Goal: Find specific page/section

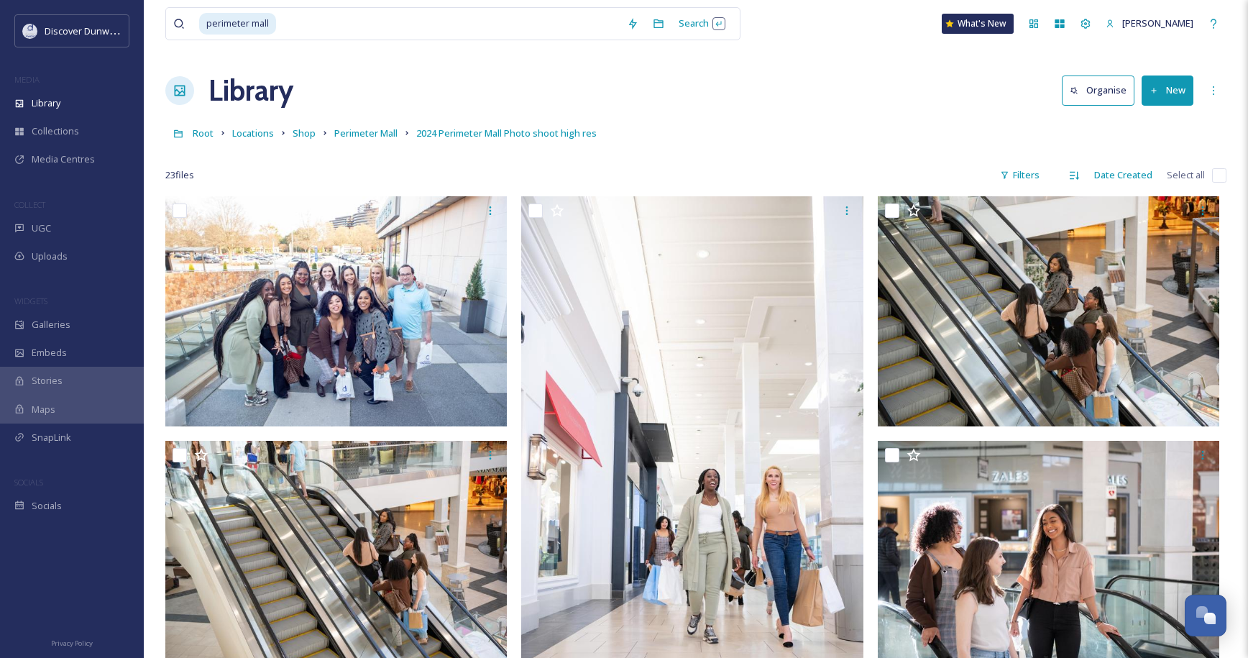
scroll to position [1047, 0]
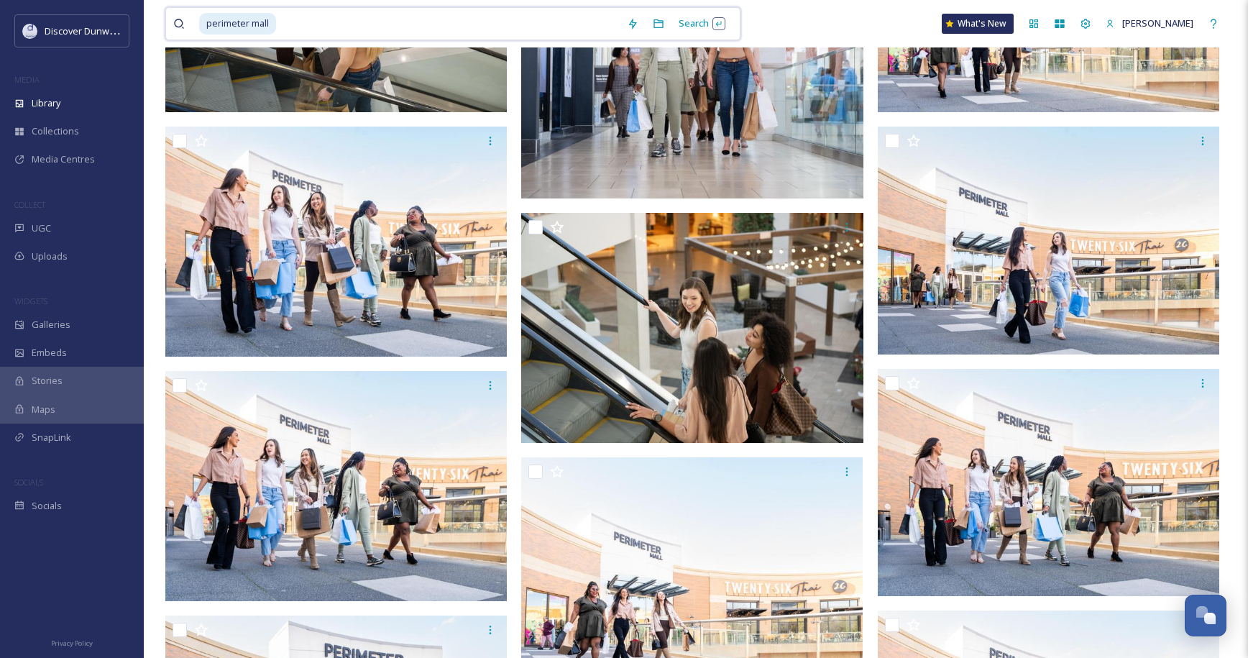
click at [554, 35] on input at bounding box center [448, 24] width 342 height 32
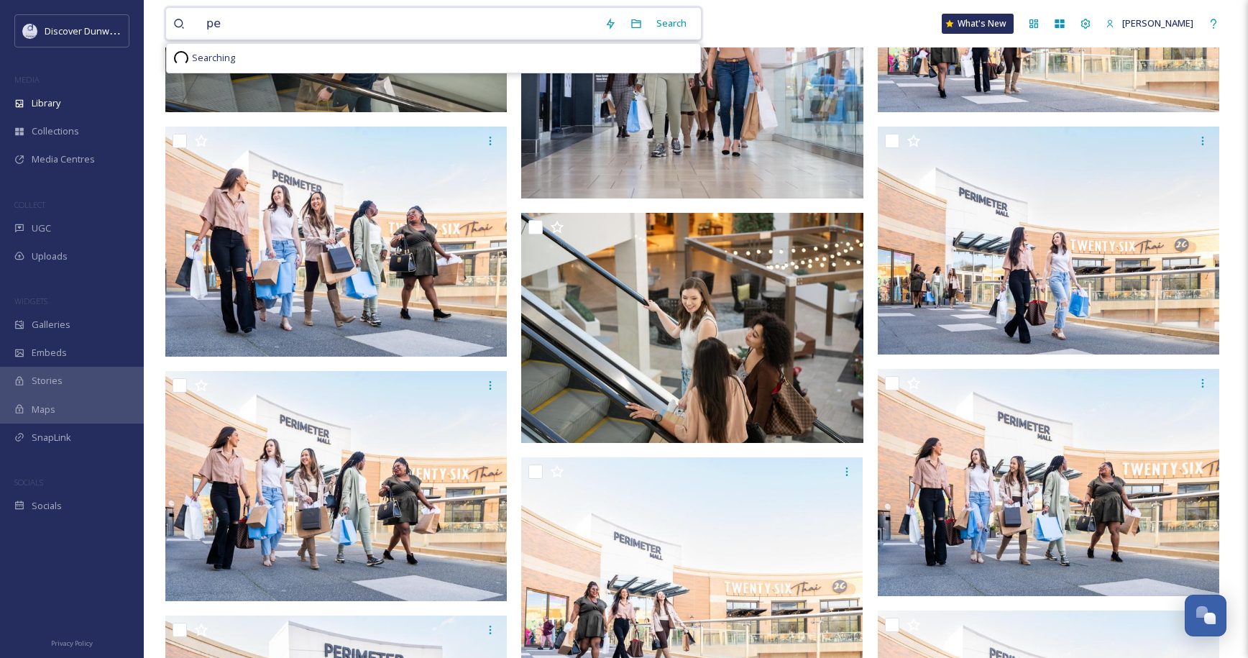
type input "p"
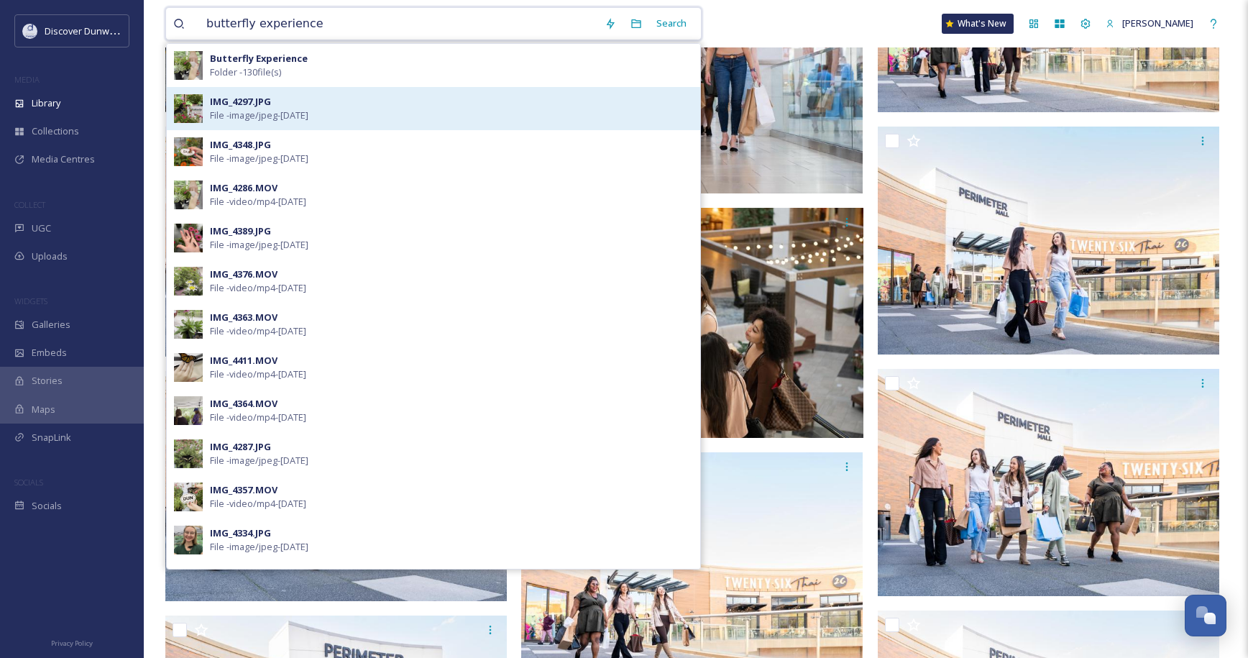
type input "butterfly experience"
click at [352, 106] on div "IMG_4297.JPG File - image/jpeg - [DATE]" at bounding box center [451, 108] width 483 height 27
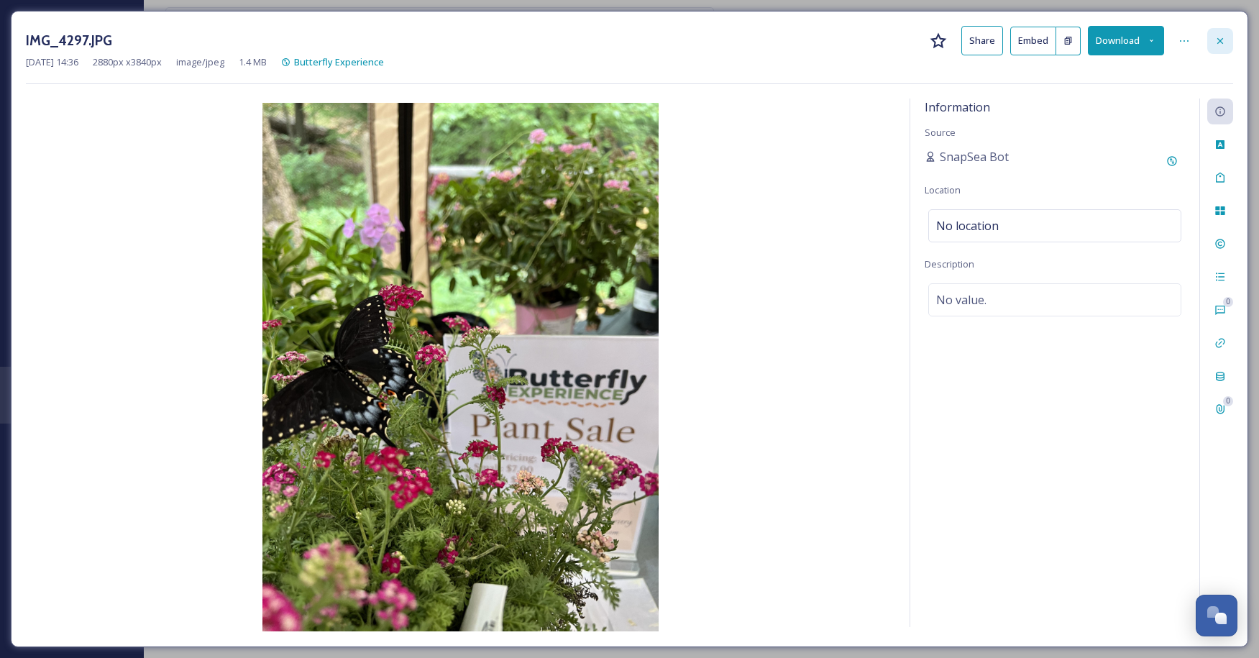
click at [1215, 37] on icon at bounding box center [1220, 41] width 12 height 12
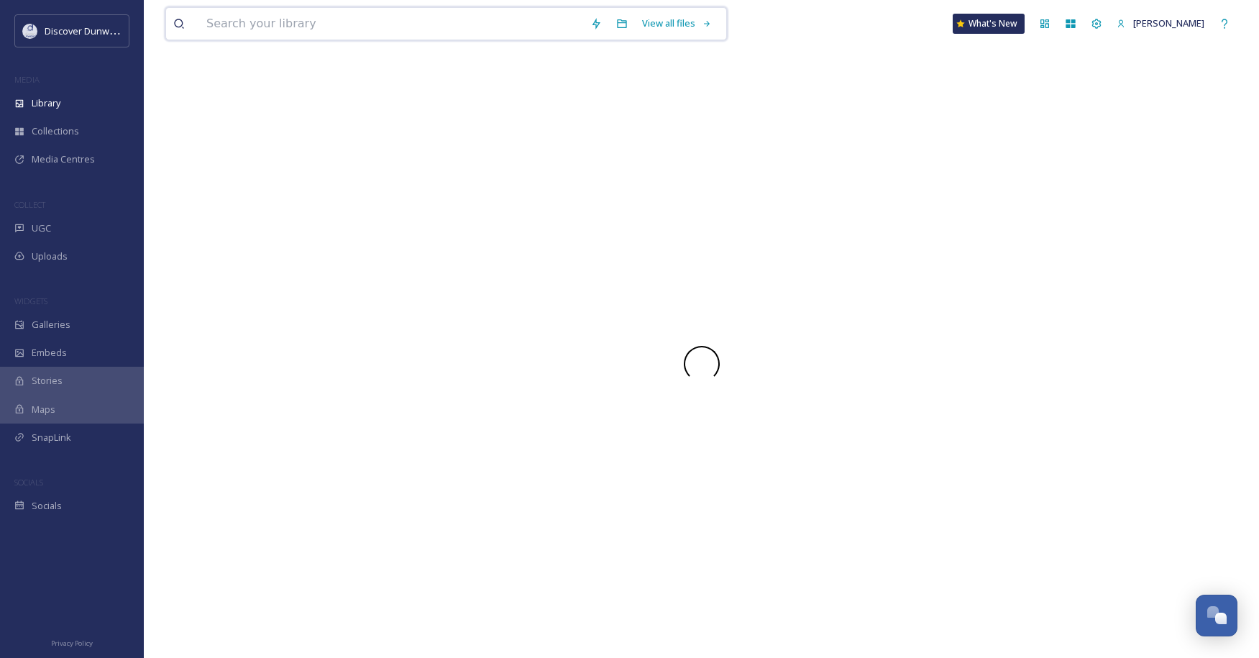
click at [495, 33] on input at bounding box center [391, 24] width 384 height 32
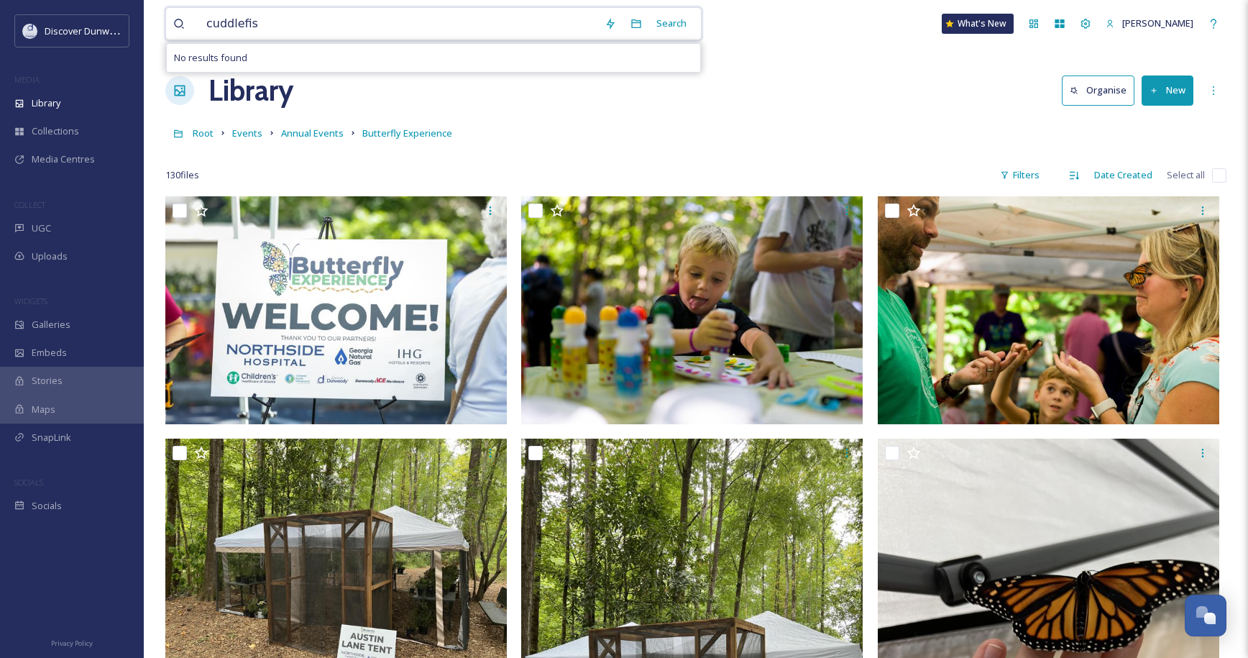
type input "cuddlefish"
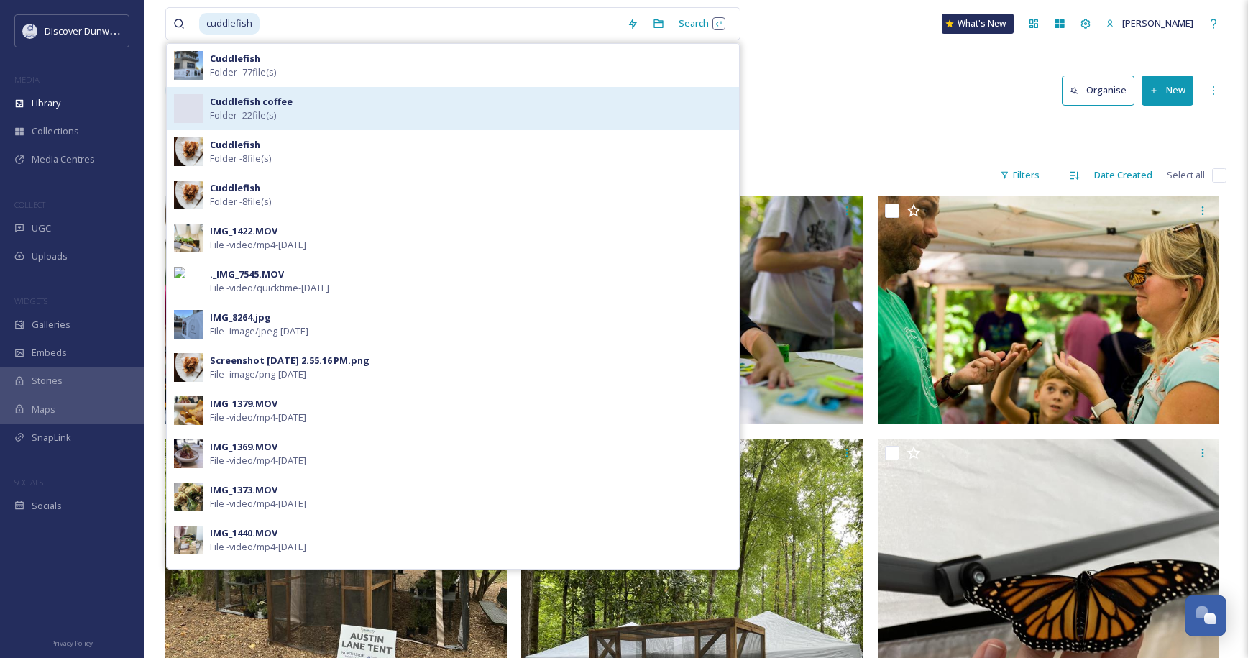
click at [297, 103] on div "Cuddlefish coffee Folder - 22 file(s)" at bounding box center [471, 108] width 522 height 27
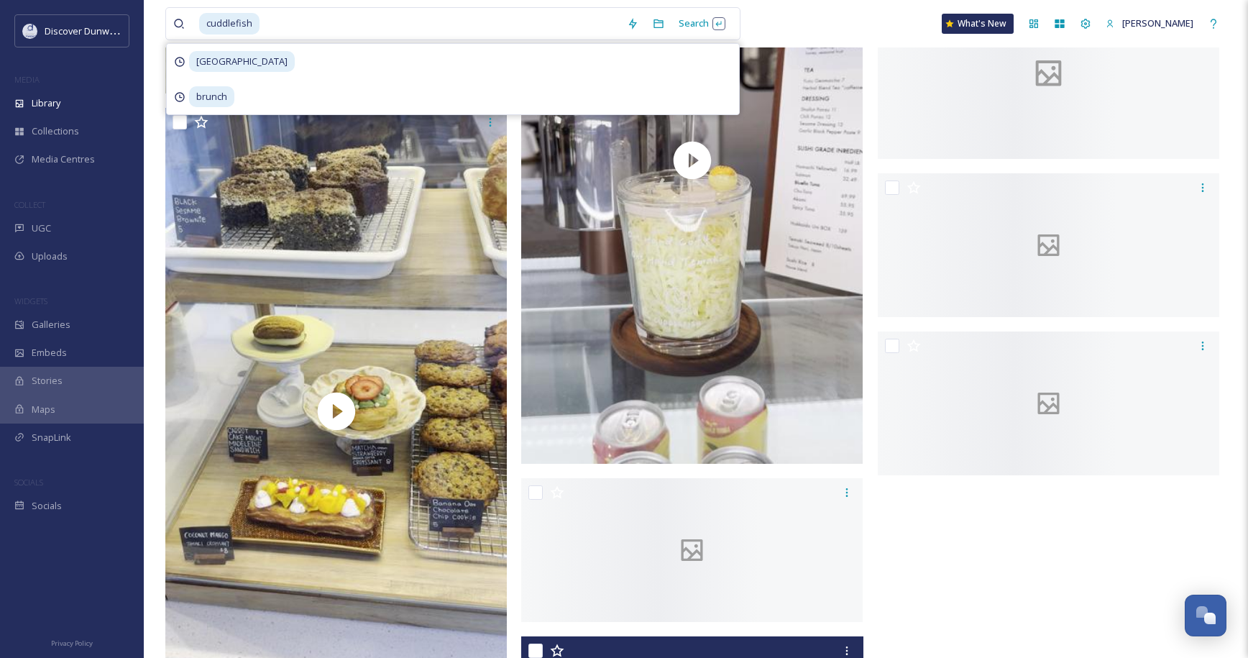
scroll to position [1294, 0]
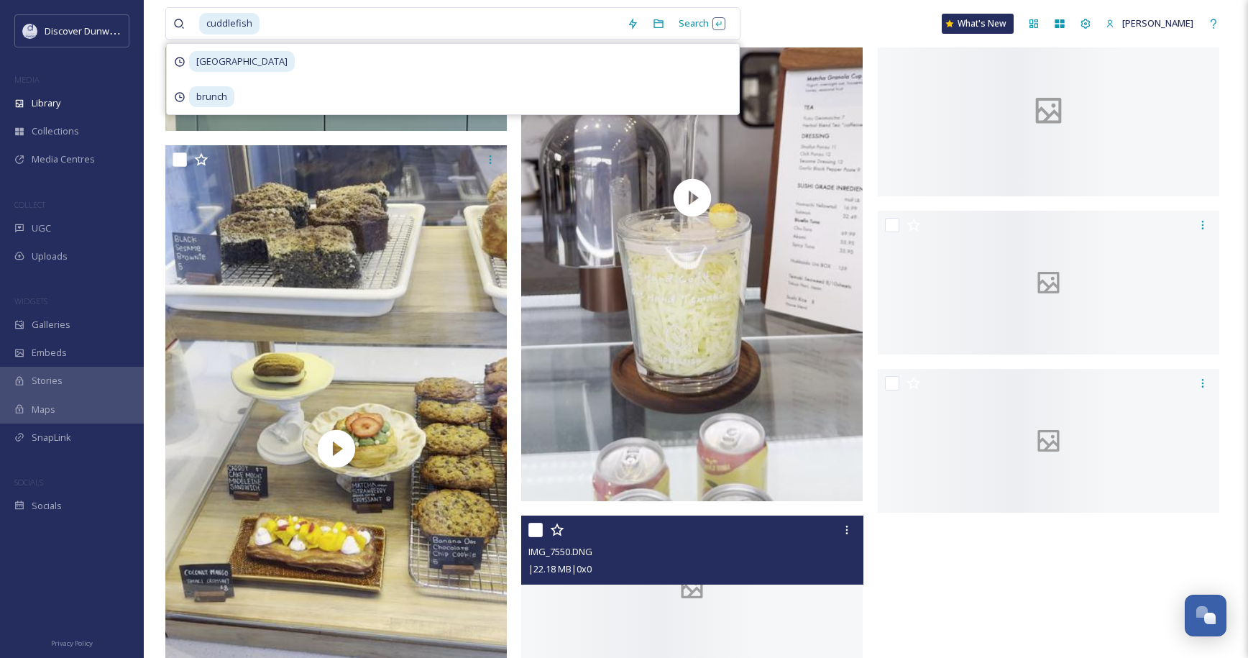
click at [771, 515] on div at bounding box center [691, 587] width 341 height 144
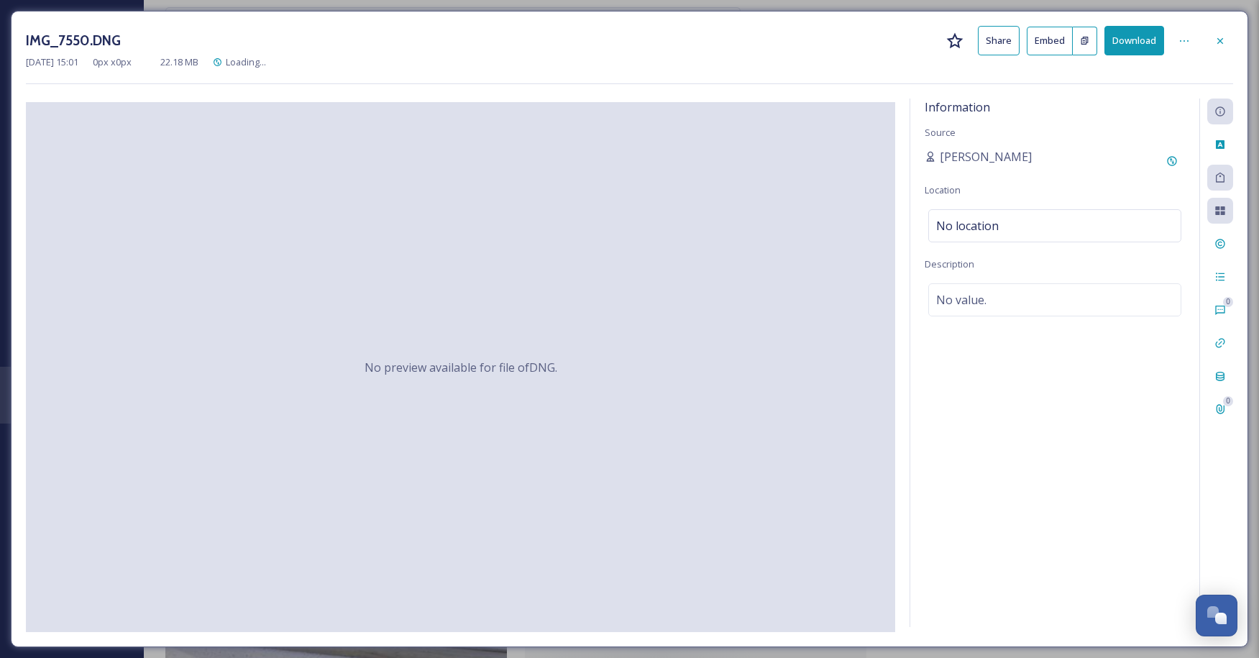
click at [771, 480] on div "No preview available for file of DNG ." at bounding box center [460, 367] width 869 height 530
click at [1226, 32] on div at bounding box center [1220, 41] width 26 height 26
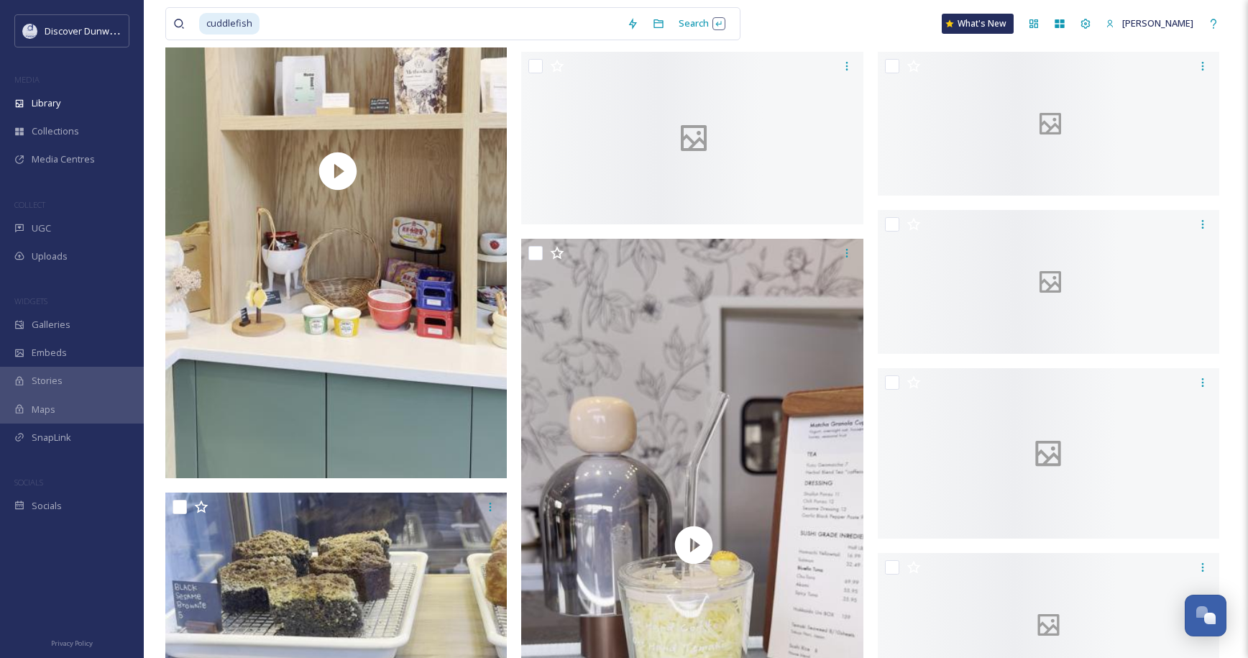
scroll to position [934, 0]
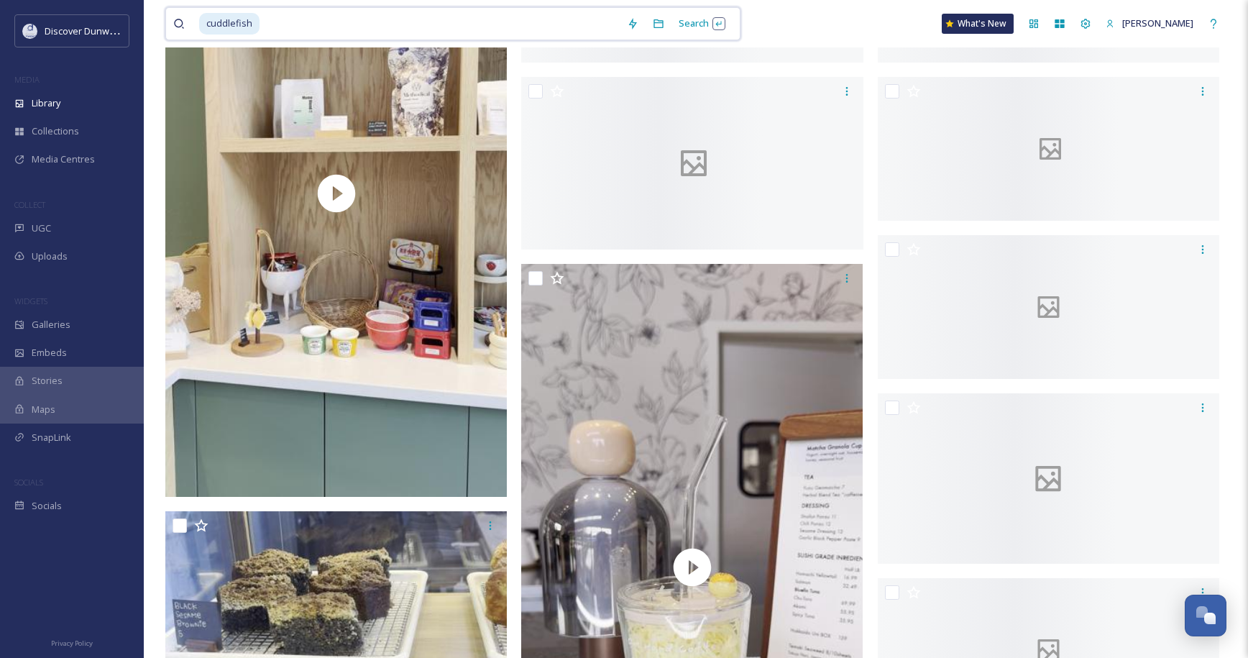
click at [398, 30] on input at bounding box center [440, 24] width 359 height 32
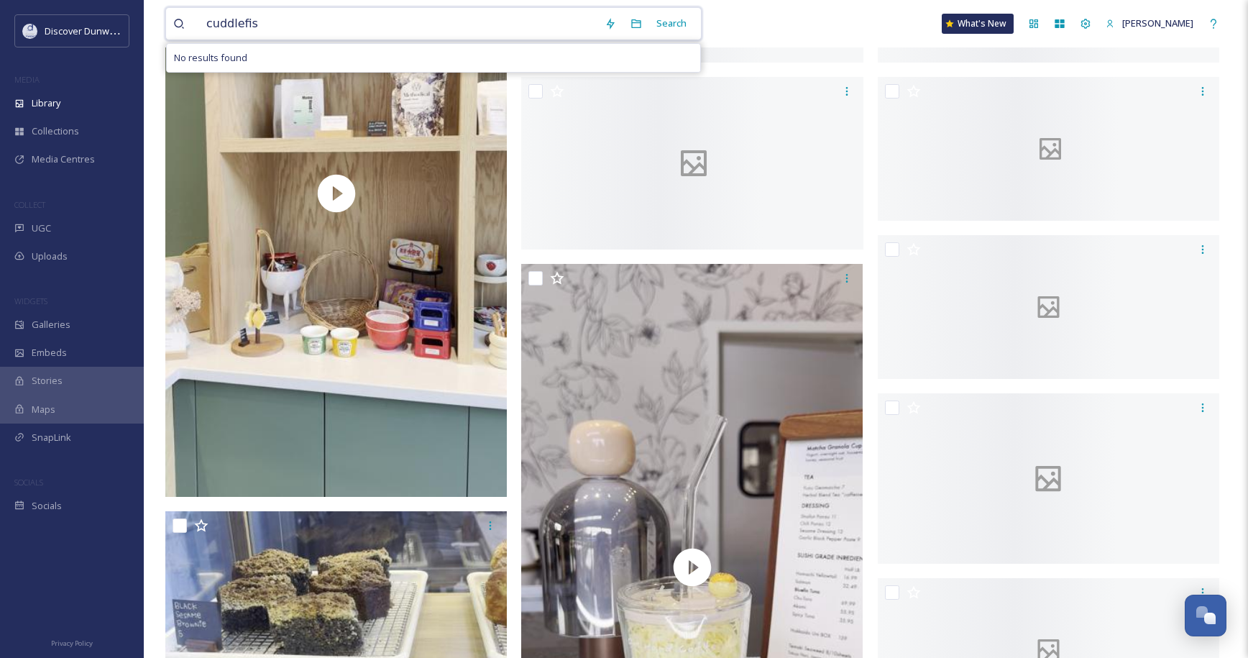
type input "cuddlefish"
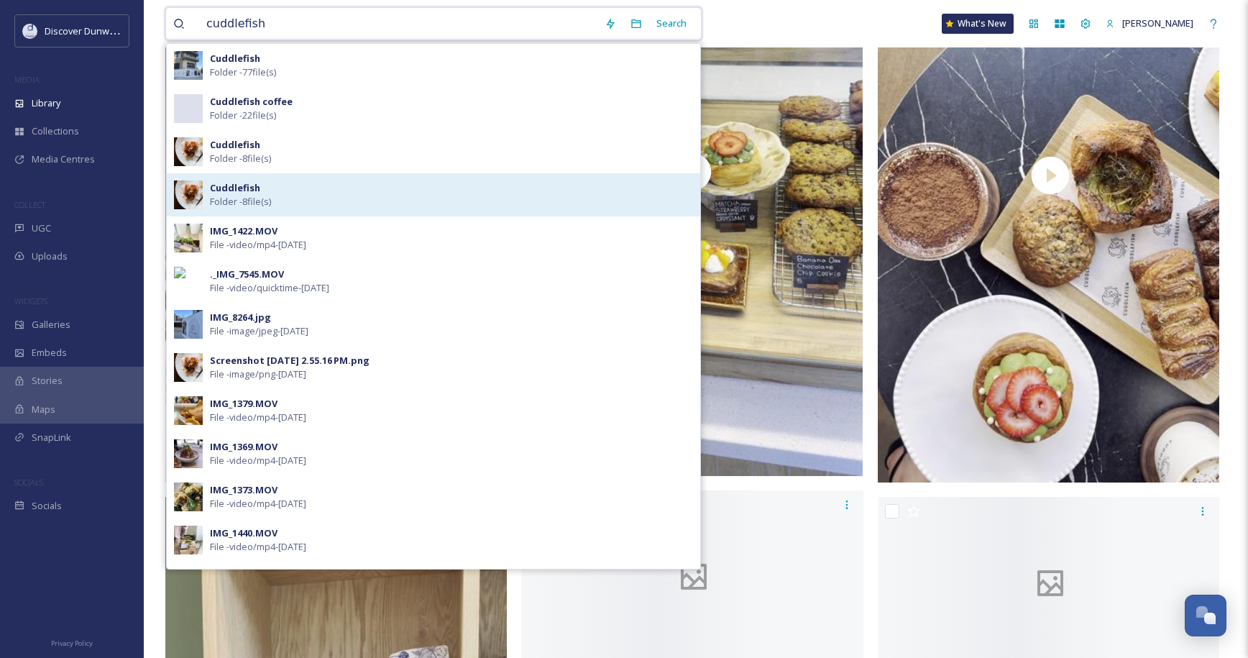
scroll to position [216, 0]
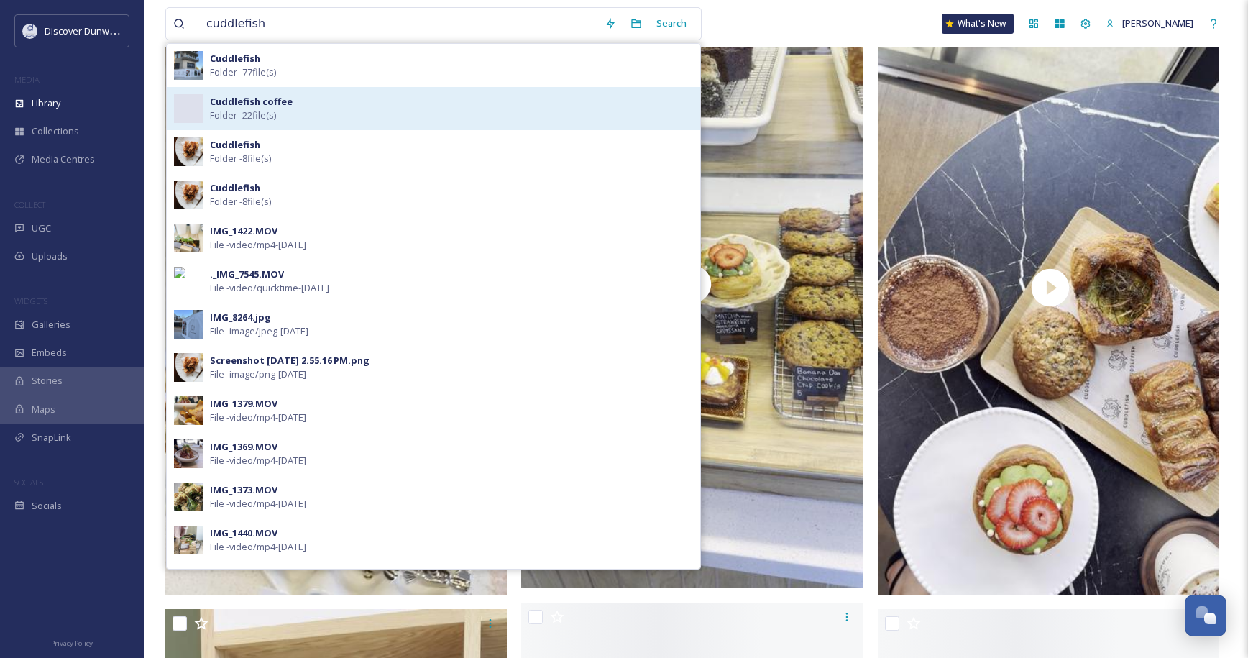
click at [421, 119] on div "Cuddlefish coffee Folder - 22 file(s)" at bounding box center [451, 108] width 483 height 27
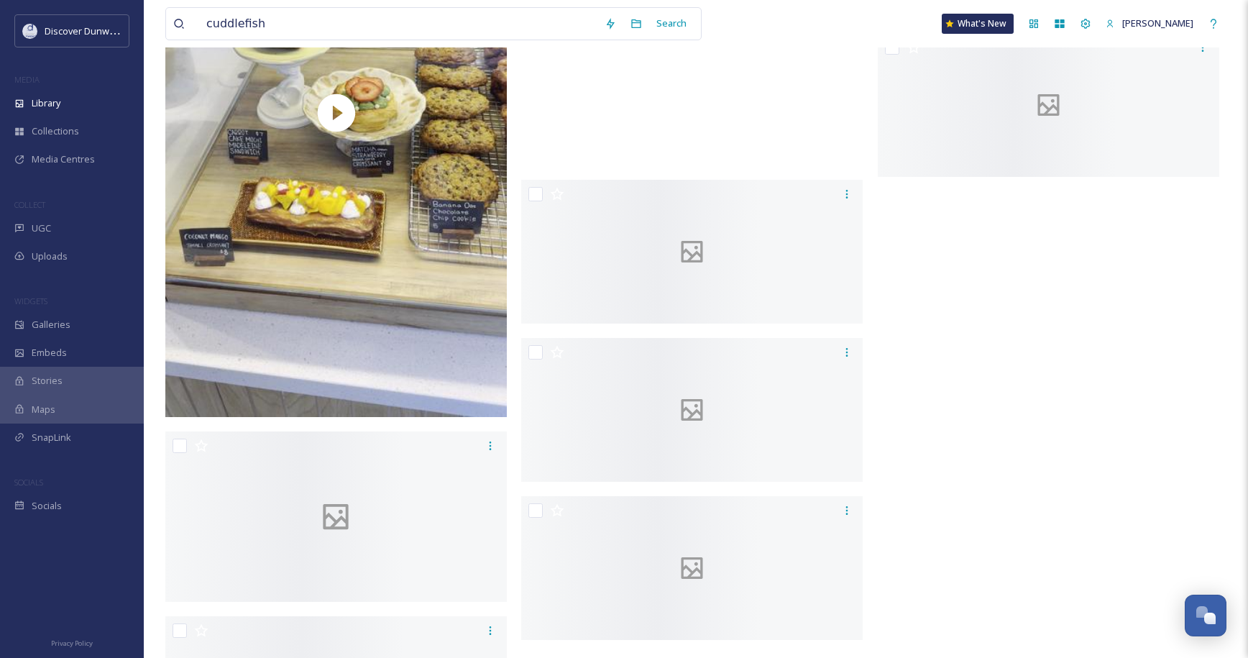
scroll to position [1653, 0]
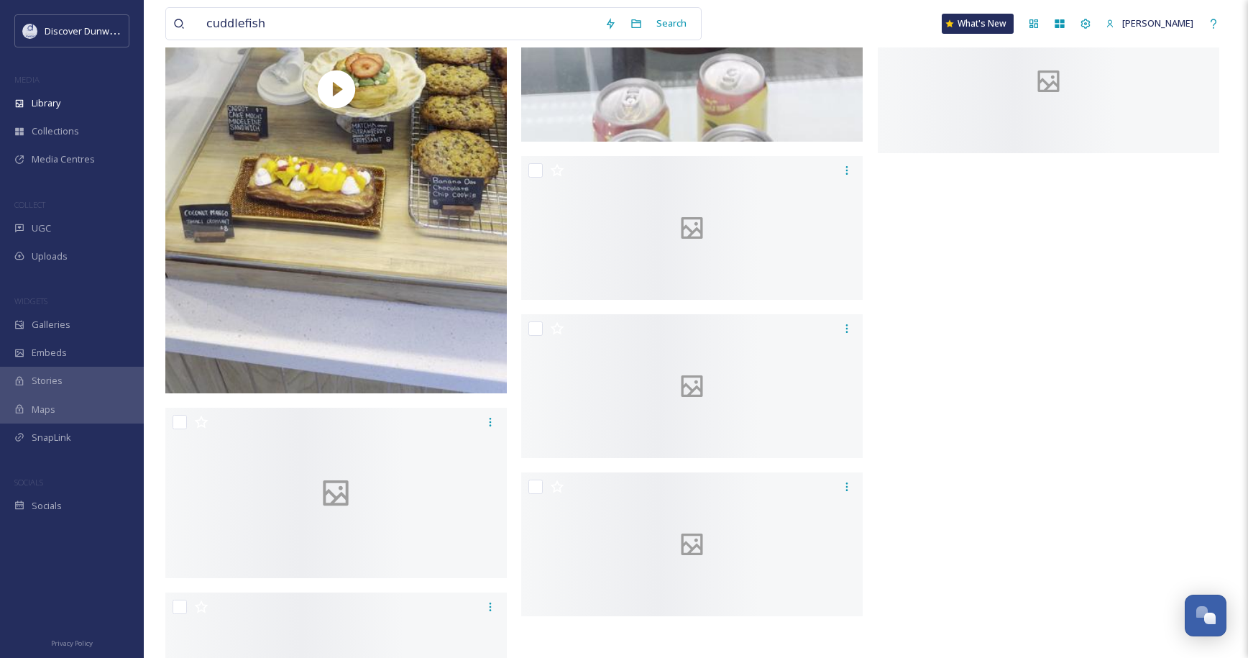
click at [843, 11] on div "cuddlefish Search What's New Zoe" at bounding box center [695, 23] width 1061 height 47
